Goal: Information Seeking & Learning: Learn about a topic

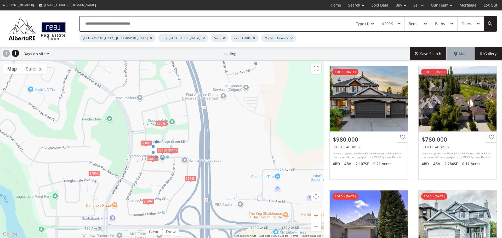
click at [150, 37] on div at bounding box center [151, 38] width 3 height 2
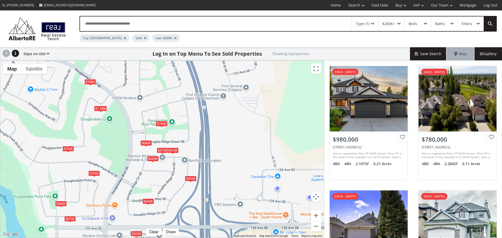
click at [102, 38] on div "City: [GEOGRAPHIC_DATA]" at bounding box center [104, 38] width 50 height 8
click at [124, 38] on div at bounding box center [125, 38] width 3 height 2
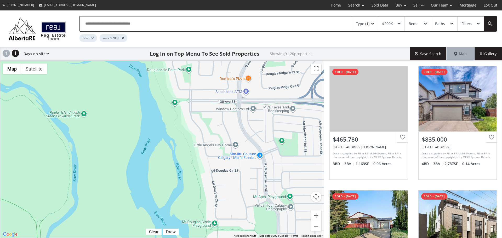
drag, startPoint x: 73, startPoint y: 213, endPoint x: 205, endPoint y: 69, distance: 194.5
click at [207, 73] on div at bounding box center [162, 149] width 324 height 177
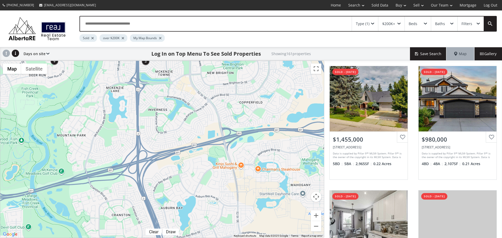
drag, startPoint x: 294, startPoint y: 206, endPoint x: 147, endPoint y: 32, distance: 227.9
click at [147, 32] on div "Type (1) $200K+ Beds Baths Filters Sold over $200K My Map Bounds Days on site P…" at bounding box center [251, 124] width 502 height 228
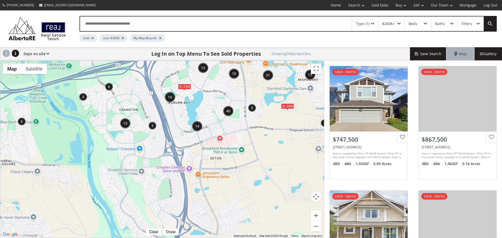
drag, startPoint x: 209, startPoint y: 151, endPoint x: 218, endPoint y: 51, distance: 100.8
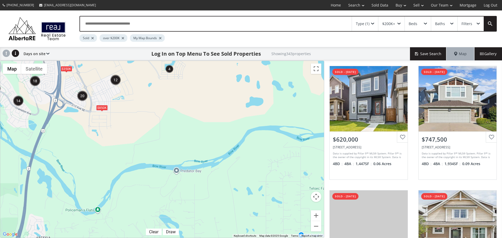
drag, startPoint x: 272, startPoint y: 216, endPoint x: 145, endPoint y: 92, distance: 177.2
click at [145, 92] on div "$1.04M $540K $1.26M $1.18M $350K $850K" at bounding box center [162, 149] width 324 height 177
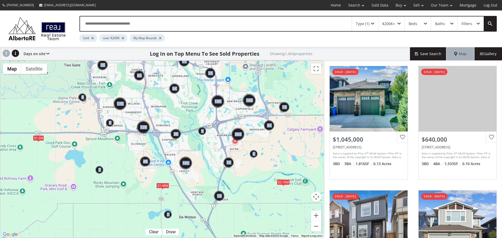
drag, startPoint x: 293, startPoint y: 193, endPoint x: 199, endPoint y: 178, distance: 95.3
click at [199, 178] on div "← Move left → Move right ↑ Move up ↓ Move down + Zoom in - Zoom out Home Jump l…" at bounding box center [162, 150] width 324 height 178
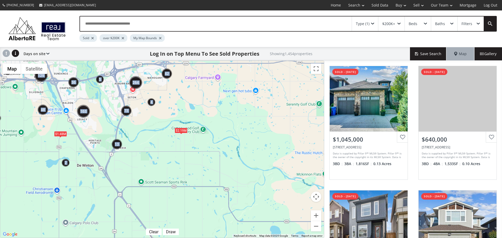
drag, startPoint x: 254, startPoint y: 194, endPoint x: 150, endPoint y: 138, distance: 118.8
click at [150, 138] on div "$2.19M $1.2M $1.48M" at bounding box center [162, 149] width 324 height 177
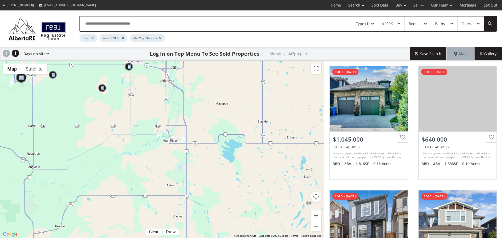
drag, startPoint x: 155, startPoint y: 214, endPoint x: 113, endPoint y: 61, distance: 158.8
click at [113, 61] on div "$2.22M $1.3M $878K $2.19M $1.84M $950K $1.2M $1.18M $1.49M $1.16M" at bounding box center [162, 149] width 324 height 177
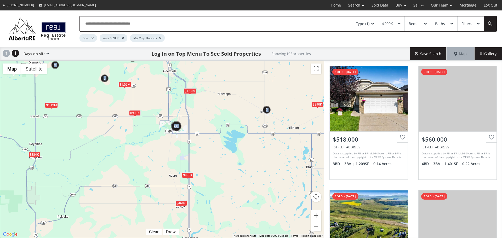
click at [189, 90] on div "$1.19M" at bounding box center [190, 90] width 13 height 5
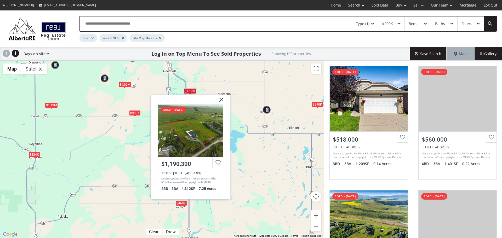
click at [222, 98] on img at bounding box center [219, 101] width 13 height 13
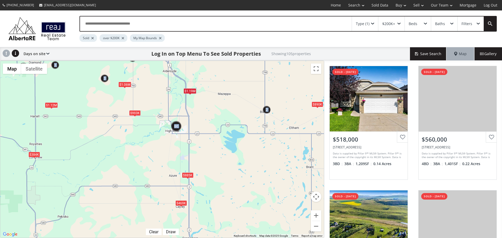
click at [49, 107] on div "$1.12M" at bounding box center [51, 104] width 13 height 5
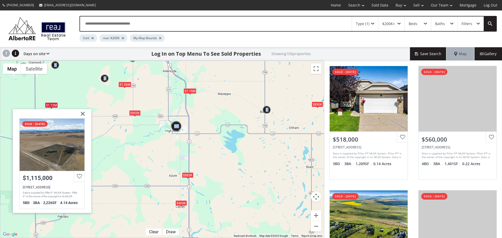
click at [84, 116] on img at bounding box center [80, 115] width 13 height 13
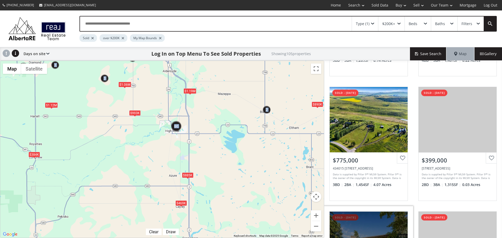
scroll to position [124, 0]
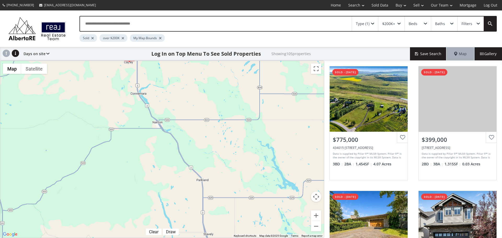
drag, startPoint x: 236, startPoint y: 181, endPoint x: 191, endPoint y: 65, distance: 124.4
click at [191, 65] on div "$384K $1.19M $1.12M $890K $1.06M $469K $993K $885K" at bounding box center [162, 149] width 324 height 177
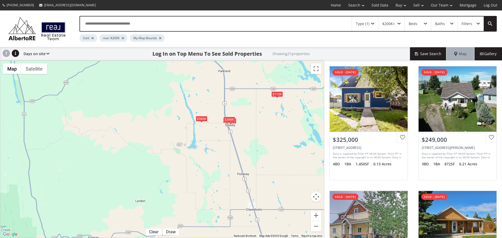
drag, startPoint x: 168, startPoint y: 179, endPoint x: 182, endPoint y: 89, distance: 90.5
click at [182, 89] on div "$609K $295K $325K $249K $715K $324K $341K $560K $580K $590K $360K $327K $220K $…" at bounding box center [162, 149] width 324 height 177
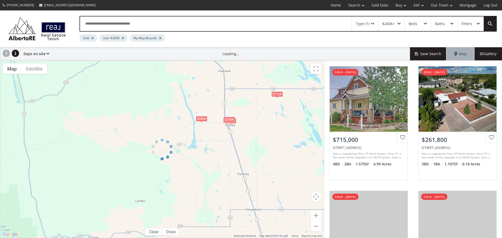
click at [202, 120] on div at bounding box center [162, 150] width 324 height 178
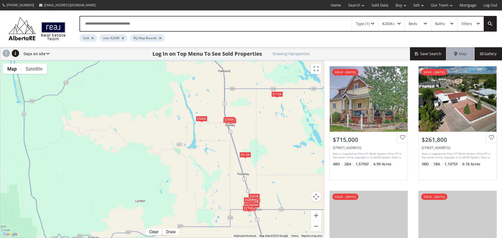
click at [203, 120] on div "$580K" at bounding box center [202, 118] width 12 height 5
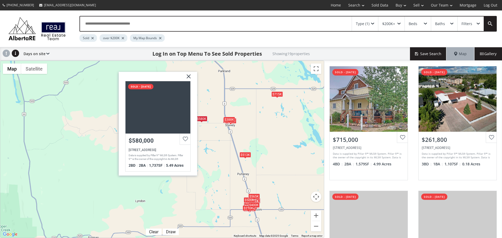
click at [190, 78] on img at bounding box center [186, 78] width 13 height 13
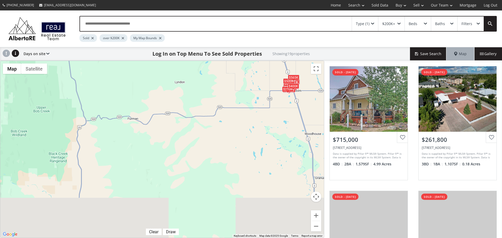
drag, startPoint x: 111, startPoint y: 195, endPoint x: 153, endPoint y: 53, distance: 147.5
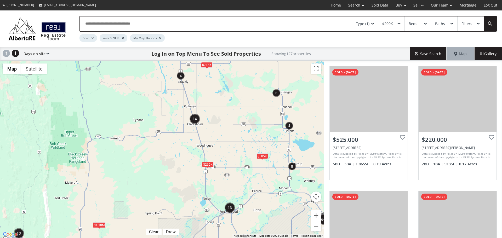
click at [102, 224] on div "$1.38M" at bounding box center [99, 225] width 13 height 5
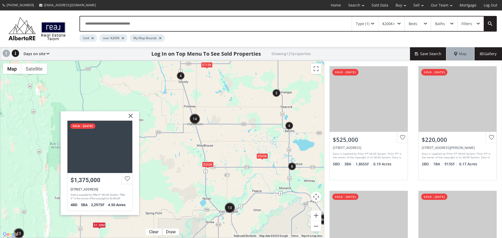
click at [130, 117] on img at bounding box center [128, 117] width 13 height 13
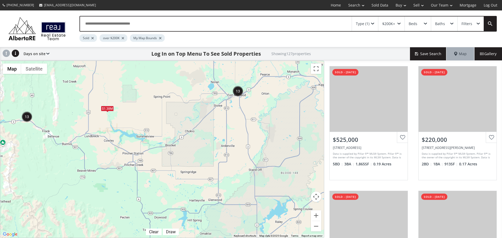
drag, startPoint x: 149, startPoint y: 190, endPoint x: 155, endPoint y: 66, distance: 123.6
click at [155, 66] on div "$715K $1.38M $505K $260K" at bounding box center [162, 149] width 324 height 177
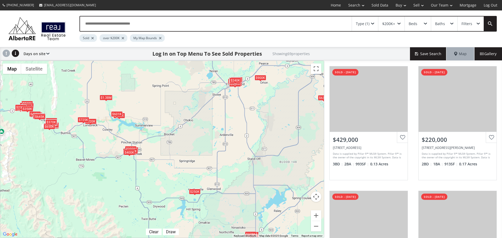
click at [118, 116] on div "$601K" at bounding box center [117, 113] width 12 height 5
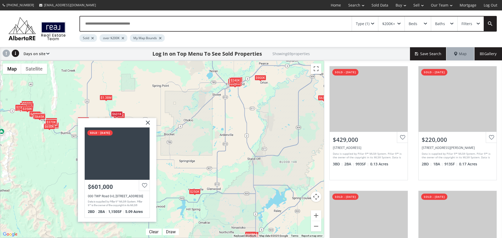
click at [125, 118] on div "TWP Road 0-0 [GEOGRAPHIC_DATA] No. 9 AB T0K0P0 sold - [DATE] $601,000 000 [GEOG…" at bounding box center [117, 170] width 78 height 104
click at [123, 118] on div "$780K" at bounding box center [119, 115] width 12 height 5
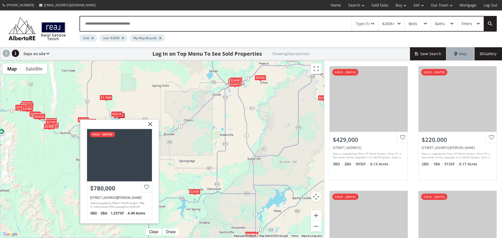
click at [150, 124] on img at bounding box center [148, 126] width 13 height 13
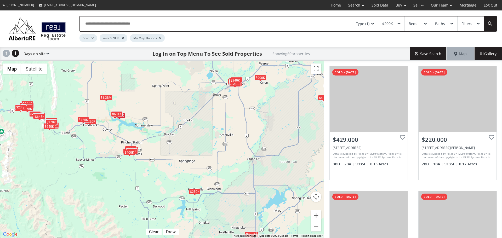
click at [193, 195] on div "$250K" at bounding box center [195, 191] width 12 height 5
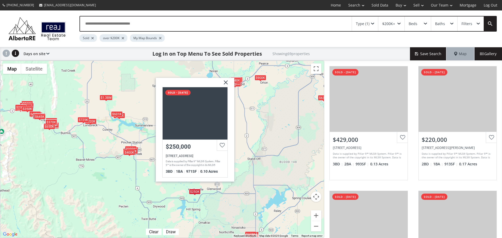
drag, startPoint x: 279, startPoint y: 223, endPoint x: 305, endPoint y: 225, distance: 26.0
click at [305, 225] on div "$595K $705K $429K $220K $385K $617K $330K $485K $370K $339K $425K $370K $500K $…" at bounding box center [162, 149] width 324 height 177
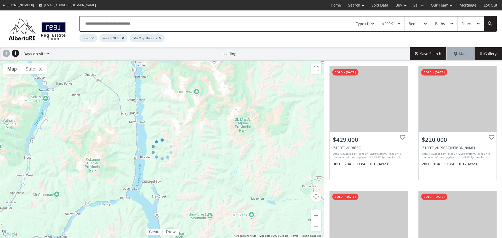
drag, startPoint x: 269, startPoint y: 204, endPoint x: 263, endPoint y: 202, distance: 5.6
click at [263, 202] on div at bounding box center [162, 150] width 324 height 178
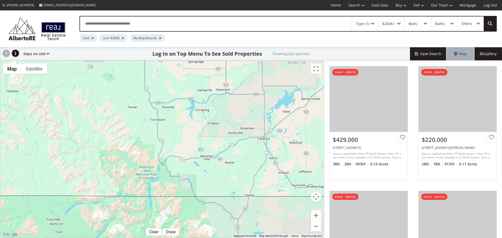
drag, startPoint x: 180, startPoint y: 186, endPoint x: 52, endPoint y: 89, distance: 160.1
click at [52, 89] on div "$595K $705K $429K $220K $385K $617K $485K $370K $339K $425K $370K $500K $485K $…" at bounding box center [162, 149] width 324 height 177
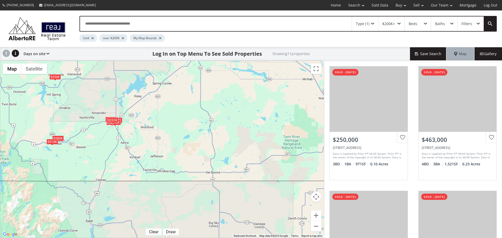
drag, startPoint x: 291, startPoint y: 185, endPoint x: 119, endPoint y: 165, distance: 173.0
click at [119, 165] on div "$330K $280K $250K $463K $280K $510K $500K $473K $340K $375K $257K" at bounding box center [162, 149] width 324 height 177
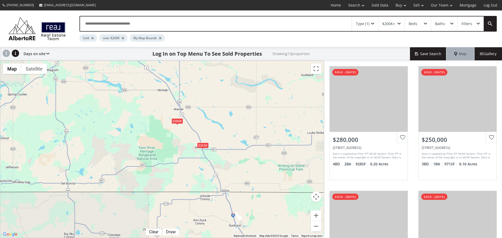
drag, startPoint x: 262, startPoint y: 169, endPoint x: 118, endPoint y: 182, distance: 144.4
click at [118, 182] on div "$330K $365K $280K $250K $463K $280K $510K $500K $473K $340K $375K $380K $257K" at bounding box center [162, 149] width 324 height 177
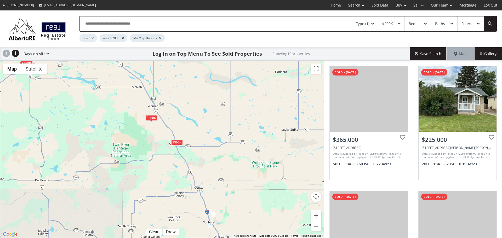
click at [150, 118] on div "$380K" at bounding box center [152, 117] width 12 height 5
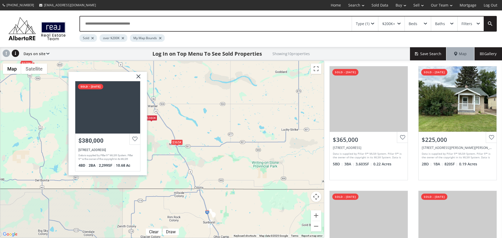
click at [138, 77] on img at bounding box center [136, 78] width 13 height 13
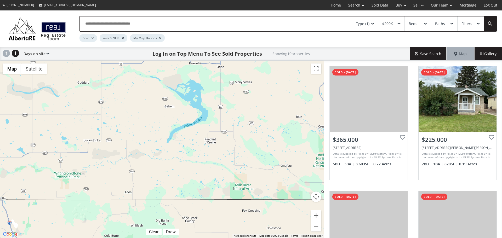
drag, startPoint x: 260, startPoint y: 135, endPoint x: 58, endPoint y: 148, distance: 202.8
click at [58, 147] on div "$315K $395K $365K $225K $545K $395K $585K $363K $380K $278K" at bounding box center [162, 149] width 324 height 177
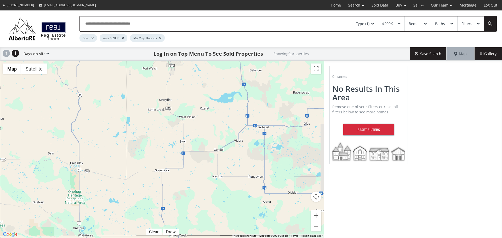
drag, startPoint x: 287, startPoint y: 128, endPoint x: 42, endPoint y: 164, distance: 247.7
click at [42, 164] on div at bounding box center [162, 149] width 324 height 177
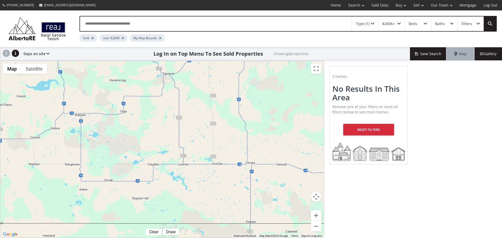
drag, startPoint x: 207, startPoint y: 176, endPoint x: 88, endPoint y: 166, distance: 119.9
click at [88, 166] on div at bounding box center [162, 149] width 324 height 177
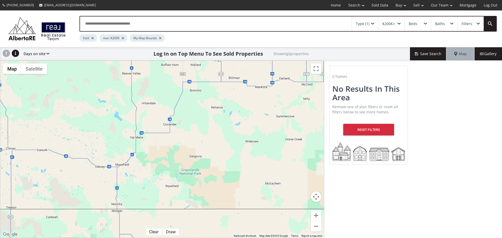
drag, startPoint x: 274, startPoint y: 187, endPoint x: 34, endPoint y: 173, distance: 240.0
click at [34, 173] on div at bounding box center [162, 149] width 324 height 177
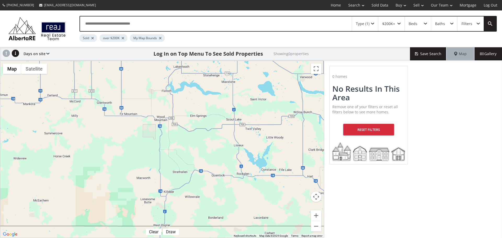
drag, startPoint x: 238, startPoint y: 141, endPoint x: 0, endPoint y: 160, distance: 238.5
click at [0, 160] on div "← Move left → Move right ↑ Move up ↓ Move down + Zoom in - Zoom out Home Jump l…" at bounding box center [162, 150] width 324 height 178
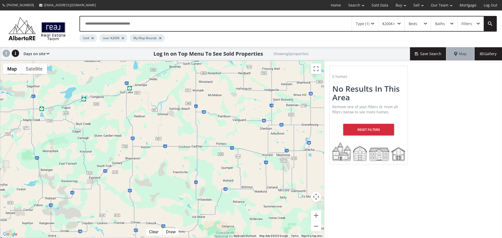
drag, startPoint x: 154, startPoint y: 138, endPoint x: 339, endPoint y: 203, distance: 195.9
click at [339, 204] on div "← Move left → Move right ↑ Move up ↓ Move down + Zoom in - Zoom out Home Jump l…" at bounding box center [251, 150] width 502 height 178
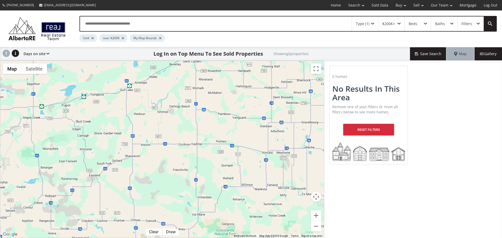
drag, startPoint x: 129, startPoint y: 199, endPoint x: 247, endPoint y: 198, distance: 118.2
click at [236, 198] on div at bounding box center [162, 149] width 324 height 177
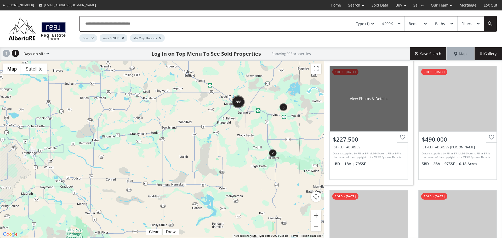
drag, startPoint x: 138, startPoint y: 174, endPoint x: 354, endPoint y: 176, distance: 216.8
click at [355, 177] on div "← Move left → Move right ↑ Move up ↓ Move down + Zoom in - Zoom out Home Jump l…" at bounding box center [251, 150] width 502 height 178
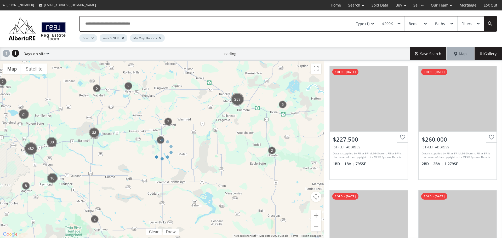
drag, startPoint x: 255, startPoint y: 89, endPoint x: 234, endPoint y: 165, distance: 78.2
click at [234, 165] on div at bounding box center [162, 150] width 324 height 178
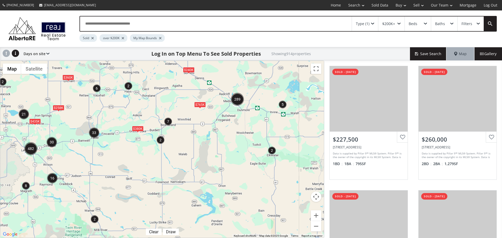
click at [196, 104] on div "$765K" at bounding box center [200, 104] width 12 height 5
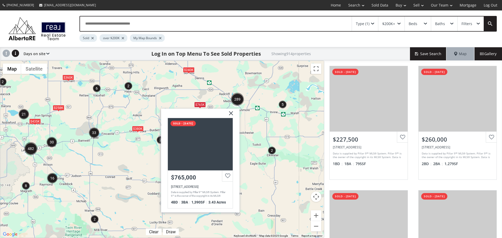
click at [280, 105] on img "5" at bounding box center [283, 105] width 8 height 8
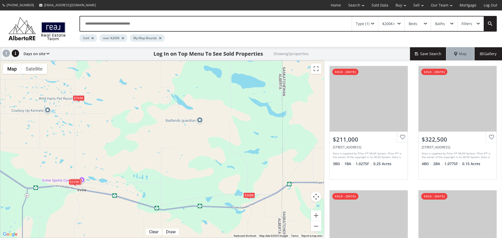
click at [77, 99] on div "$765K" at bounding box center [79, 97] width 12 height 5
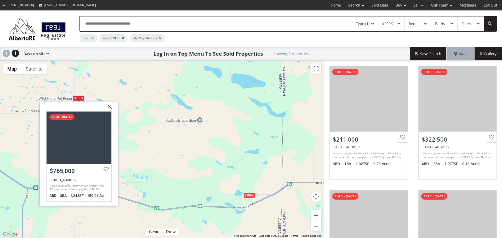
click at [108, 106] on img at bounding box center [107, 108] width 13 height 13
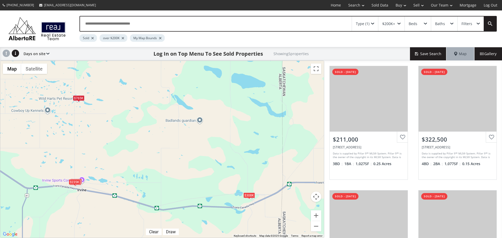
click at [244, 196] on div "$308K" at bounding box center [249, 194] width 12 height 5
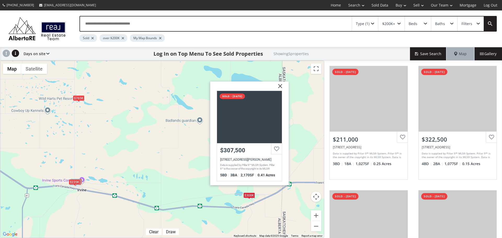
click at [281, 87] on img at bounding box center [278, 88] width 13 height 13
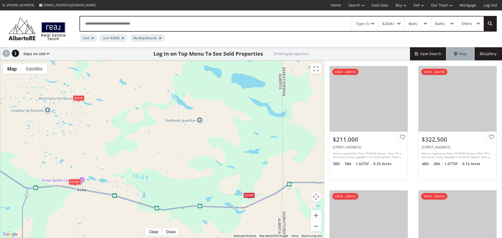
drag, startPoint x: 175, startPoint y: 104, endPoint x: 204, endPoint y: 184, distance: 85.0
click at [204, 184] on div "To navigate, press the arrow keys. $211K $323K $235K $765K $308K" at bounding box center [162, 149] width 324 height 177
